Goal: Information Seeking & Learning: Learn about a topic

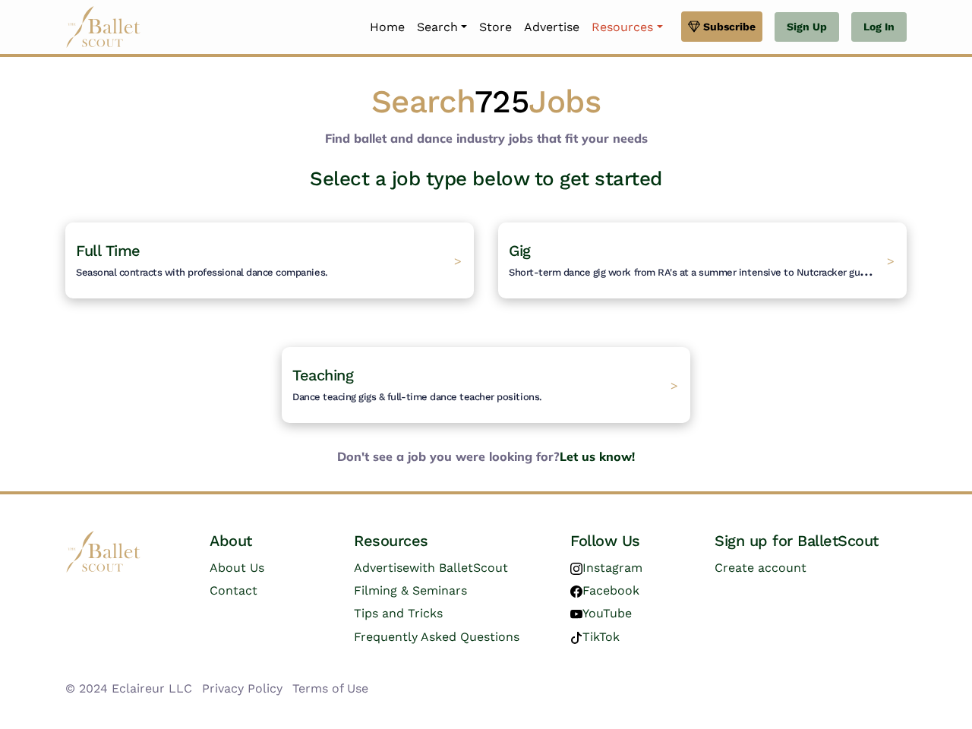
click at [626, 27] on link "Resources" at bounding box center [626, 27] width 83 height 32
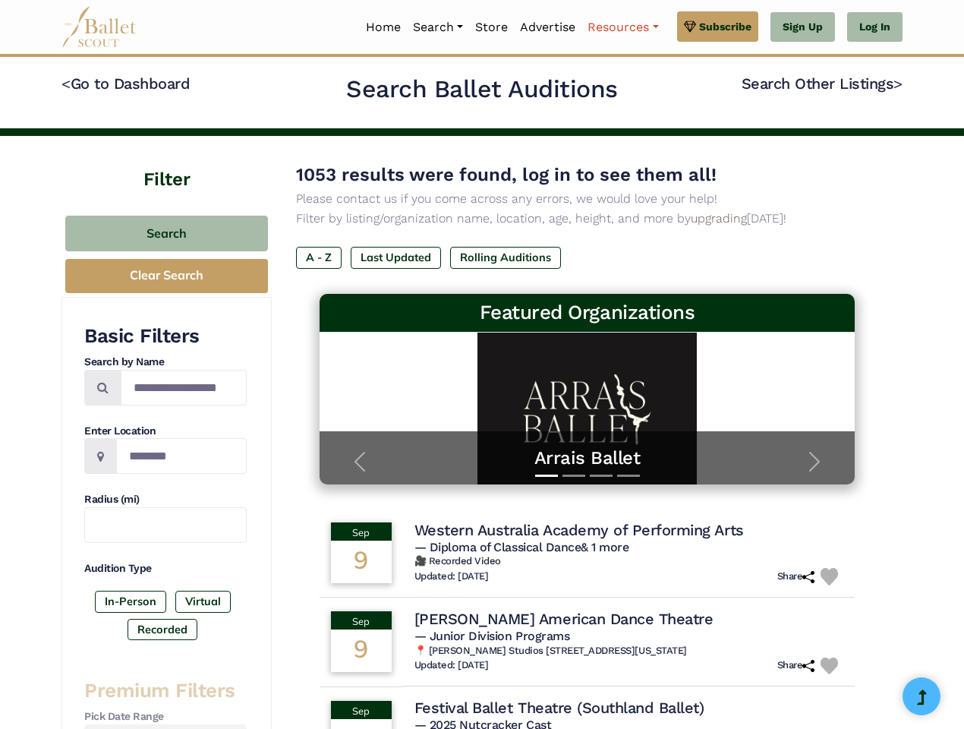
click at [622, 27] on link "Resources" at bounding box center [622, 27] width 83 height 32
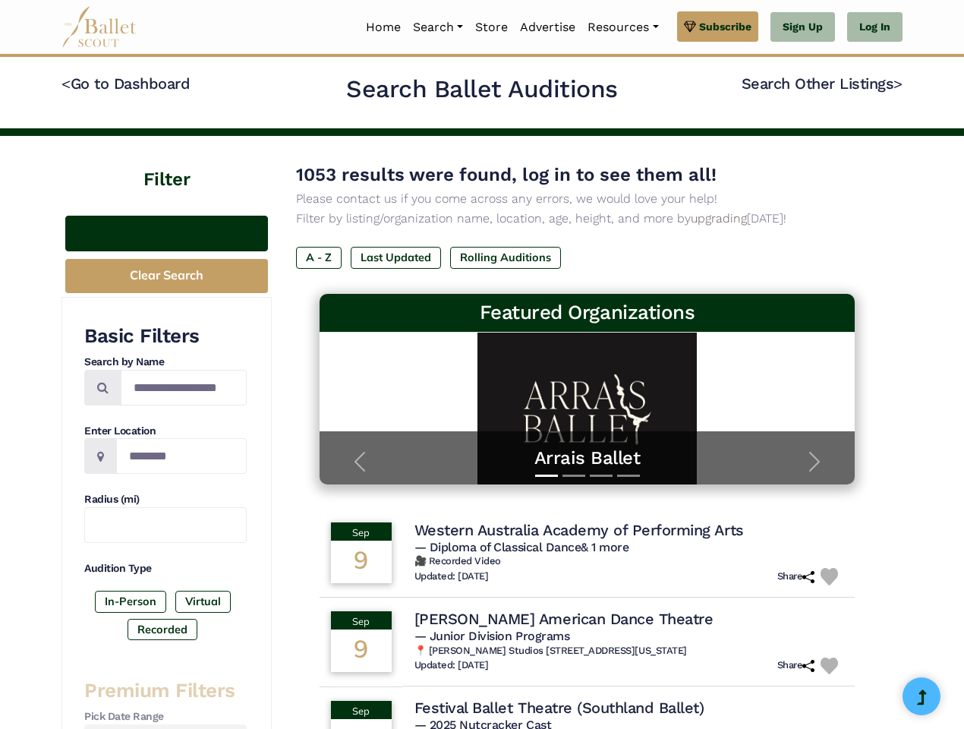
click at [166, 233] on button "Search" at bounding box center [166, 234] width 203 height 36
click at [166, 276] on button "Clear Search" at bounding box center [166, 276] width 203 height 34
click at [131, 601] on label "In-Person" at bounding box center [130, 601] width 71 height 21
click at [202, 601] on label "Virtual" at bounding box center [202, 601] width 55 height 21
click at [162, 629] on label "Recorded" at bounding box center [163, 629] width 70 height 21
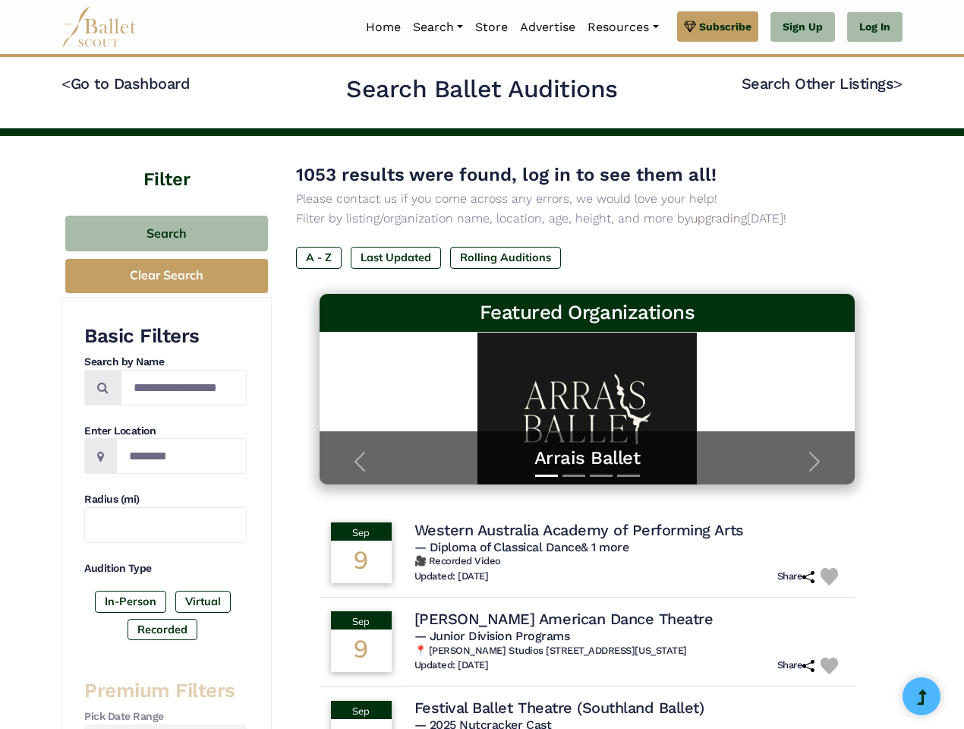
click at [319, 257] on label "A - Z" at bounding box center [319, 257] width 46 height 21
click at [396, 257] on label "Last Updated" at bounding box center [396, 257] width 90 height 21
click at [506, 257] on label "Rolling Auditions" at bounding box center [505, 257] width 111 height 21
click at [607, 547] on link "& 1 more" at bounding box center [605, 547] width 48 height 14
